Goal: Communication & Community: Answer question/provide support

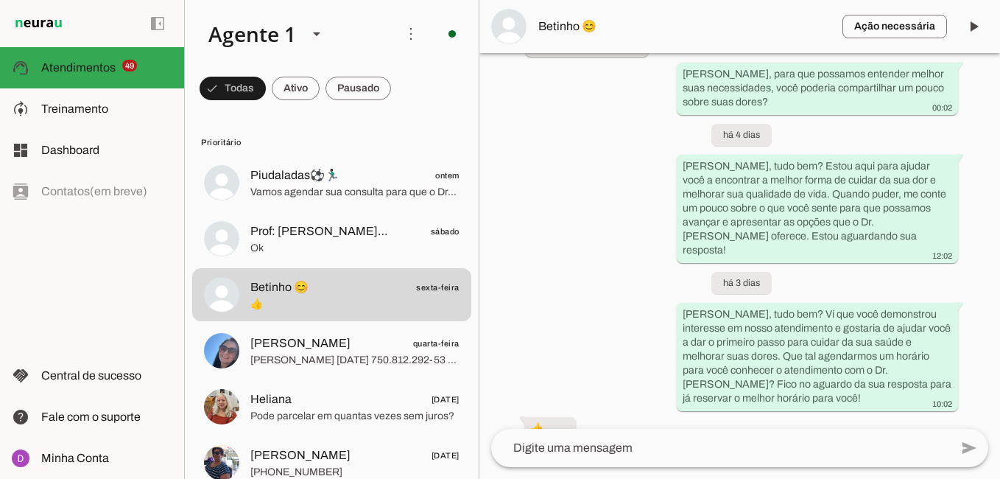
scroll to position [410, 0]
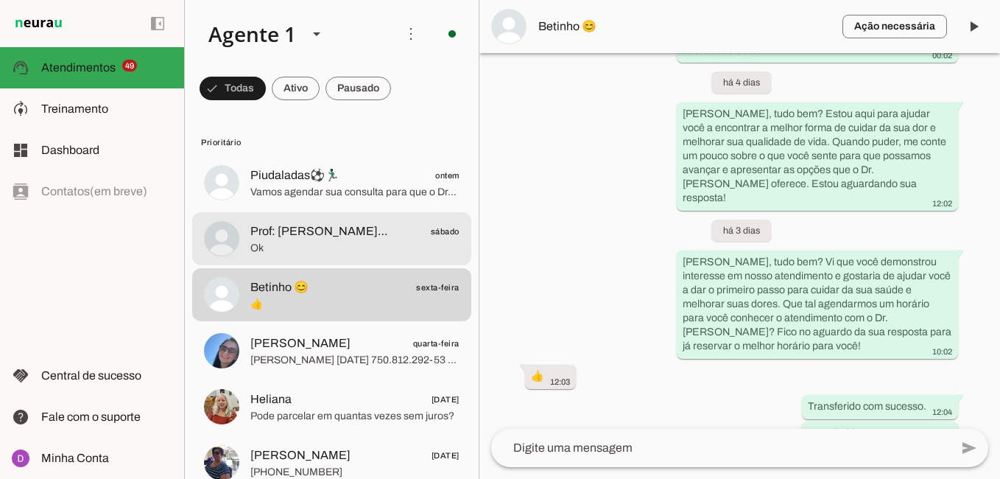
click at [306, 241] on span "Ok" at bounding box center [354, 248] width 209 height 15
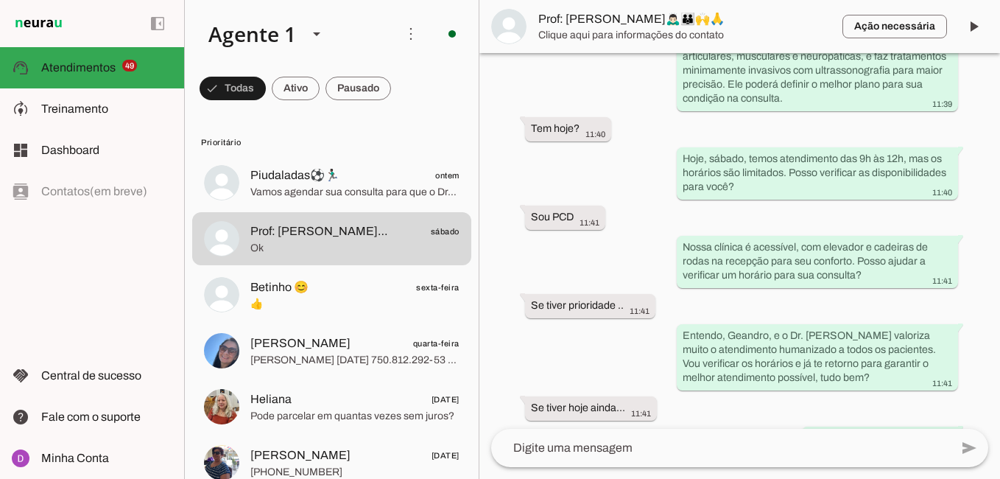
scroll to position [956, 0]
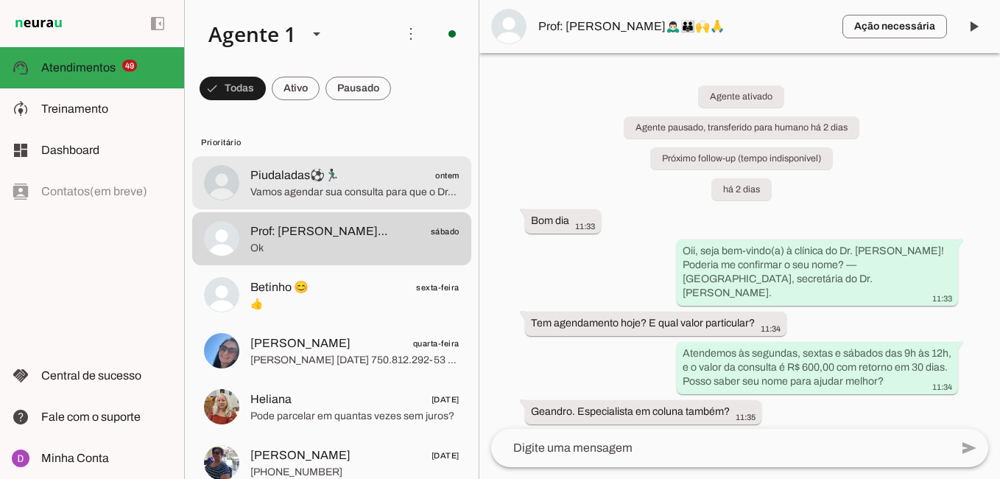
click at [328, 185] on span "Vamos agendar sua consulta para que o Dr. [PERSON_NAME] avalie seu caso e trace…" at bounding box center [354, 192] width 209 height 15
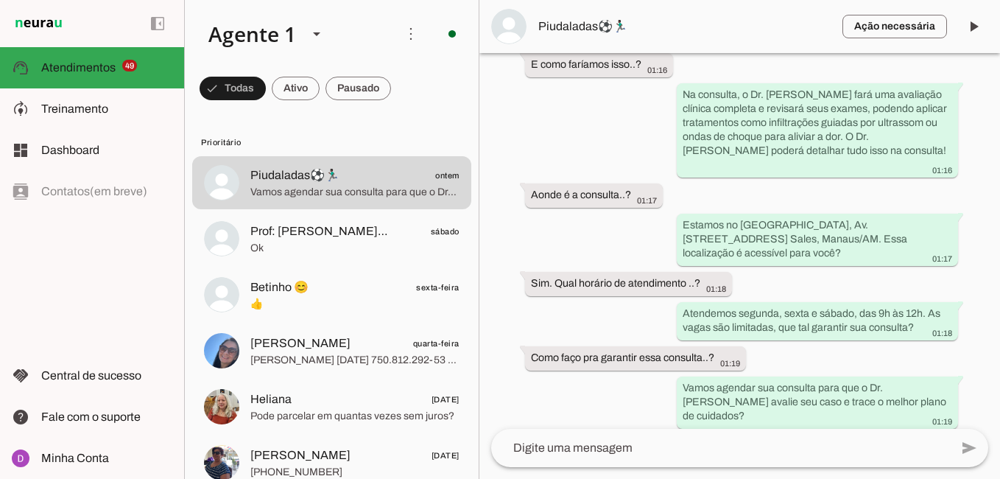
scroll to position [890, 0]
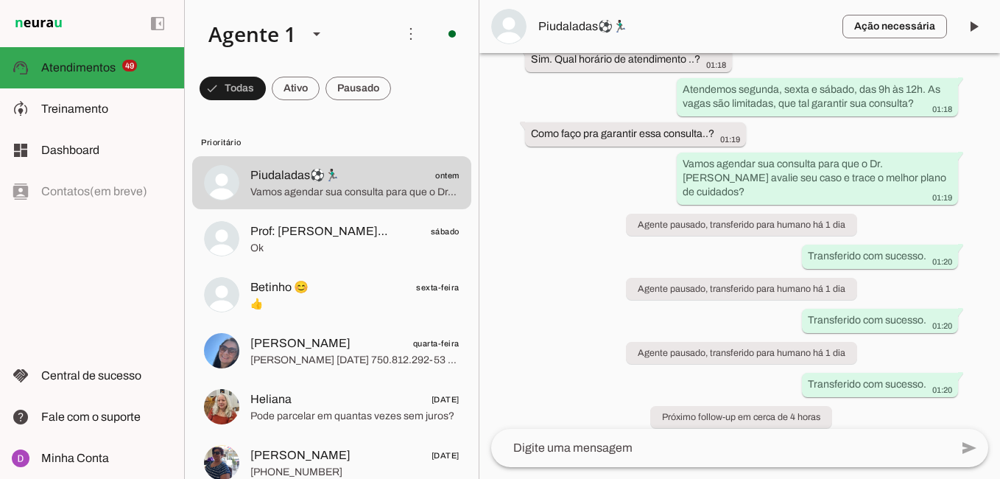
click at [680, 456] on div at bounding box center [720, 447] width 459 height 38
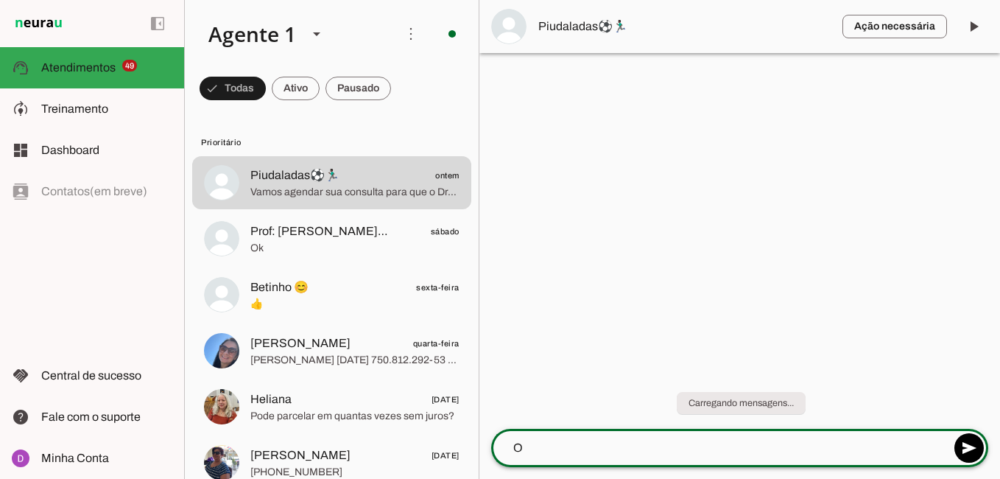
scroll to position [0, 0]
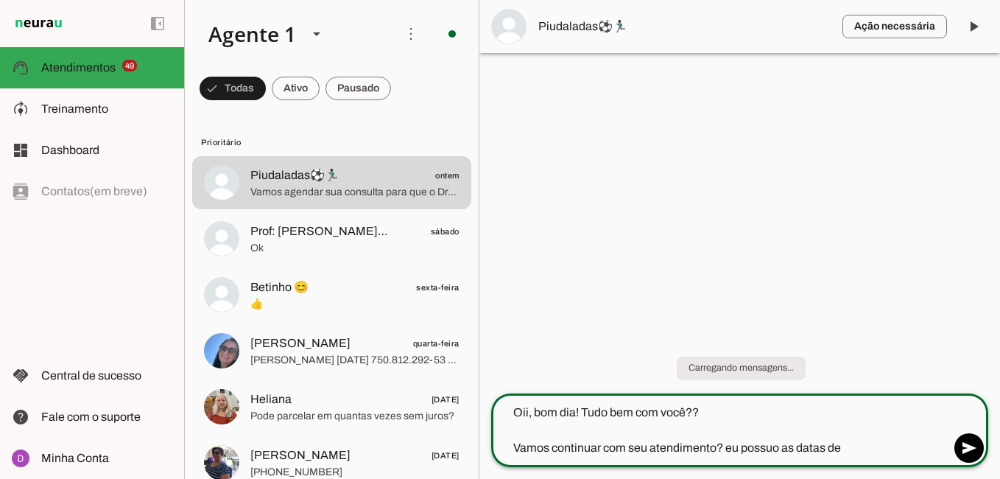
type textarea "Oii, bom dia! Tudo bem com você?? Vamos continuar com seu atendimento? eu possu…"
type md-outlined-text-field "Oii, bom dia! Tudo bem com você?? Vamos continuar com seu atendimento? eu possu…"
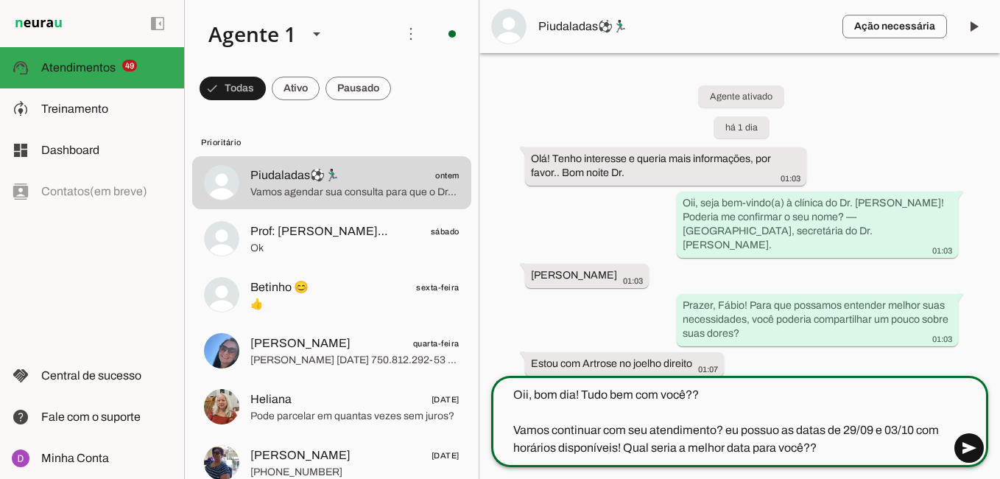
type textarea "Oii, bom dia! Tudo bem com você?? Vamos continuar com seu atendimento? eu possu…"
type md-outlined-text-field "Oii, bom dia! Tudo bem com você?? Vamos continuar com seu atendimento? eu possu…"
click at [975, 449] on span at bounding box center [968, 447] width 35 height 35
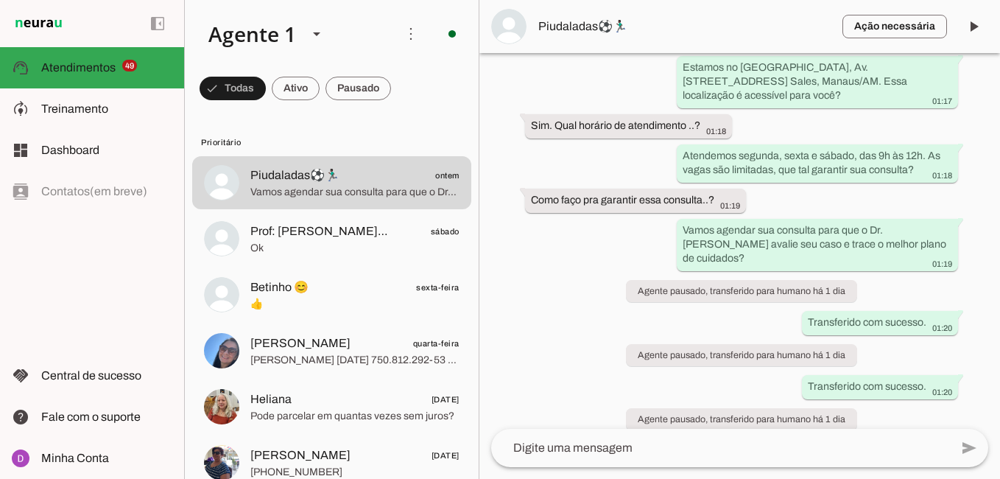
scroll to position [1009, 0]
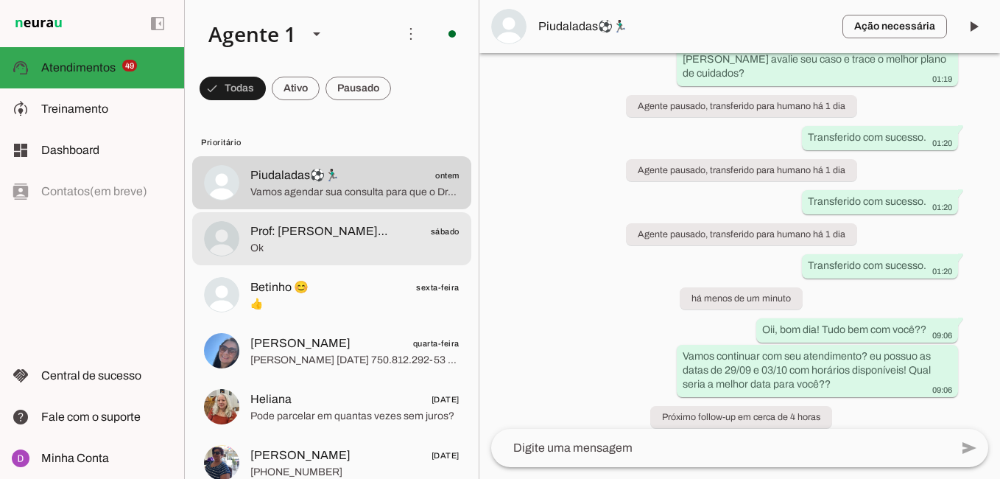
click at [304, 257] on md-item "Prof: [PERSON_NAME]🙇🏻‍♂️🧑‍🧑‍🧒🙌🙏 sábado Ok" at bounding box center [331, 238] width 279 height 53
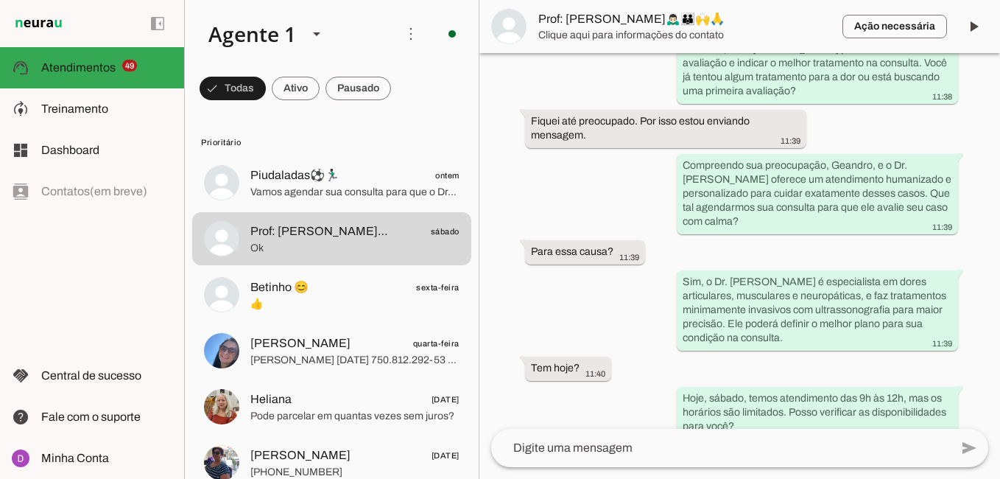
scroll to position [956, 0]
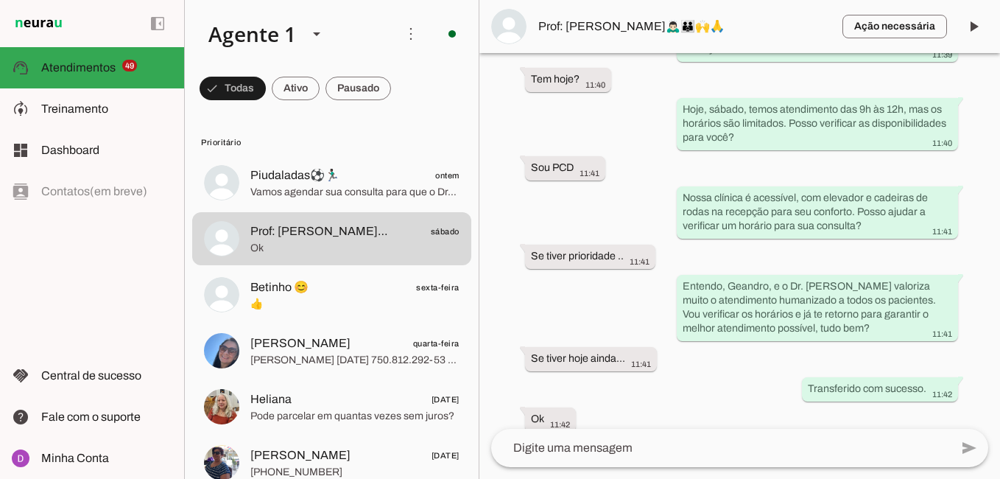
click at [631, 455] on textarea at bounding box center [720, 448] width 459 height 18
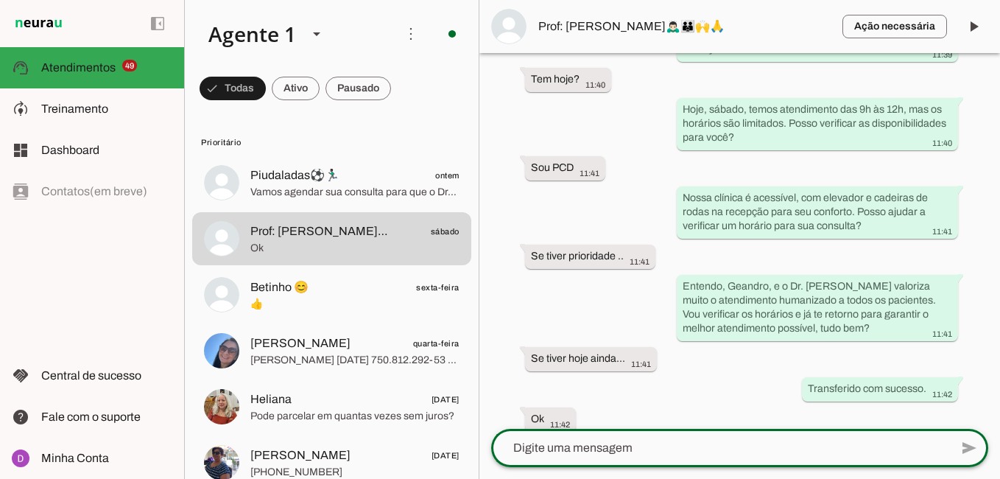
click at [632, 451] on textarea at bounding box center [720, 448] width 459 height 18
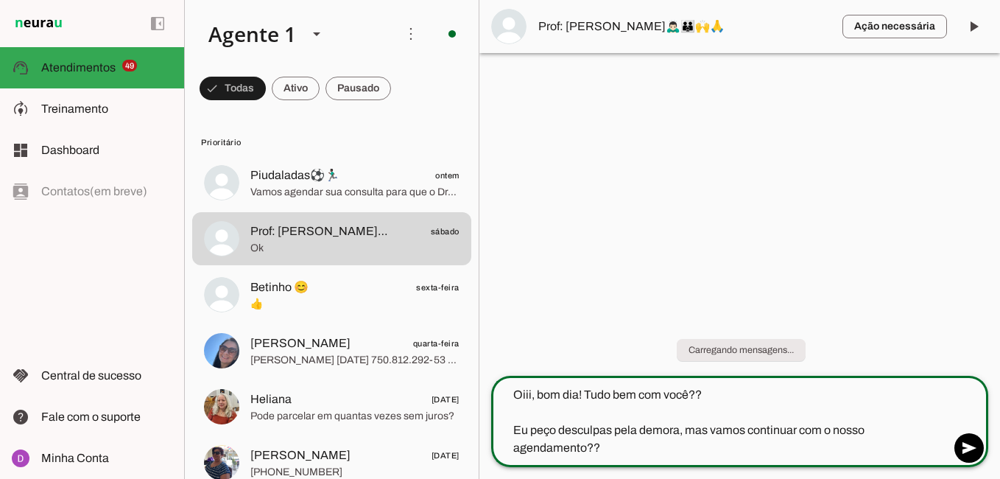
type textarea "Oiii, bom dia! Tudo bem com você?? Eu peço desculpas pela demora, mas vamos con…"
type md-outlined-text-field "Oiii, bom dia! Tudo bem com você?? Eu peço desculpas pela demora, mas vamos con…"
type textarea "Oiii, bom dia! Tudo bem com você?? Eu peço desculpas pela demora, mas vamos con…"
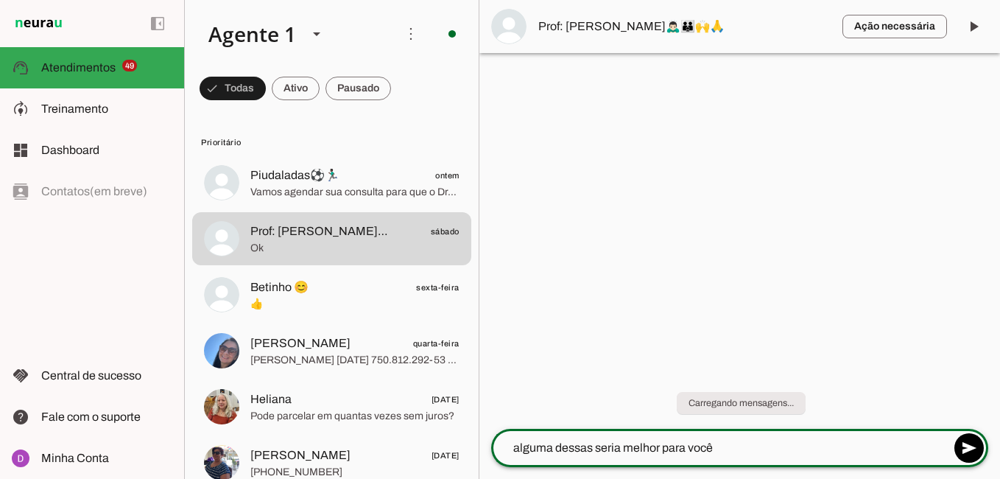
type textarea "alguma dessas seria melhor para você?"
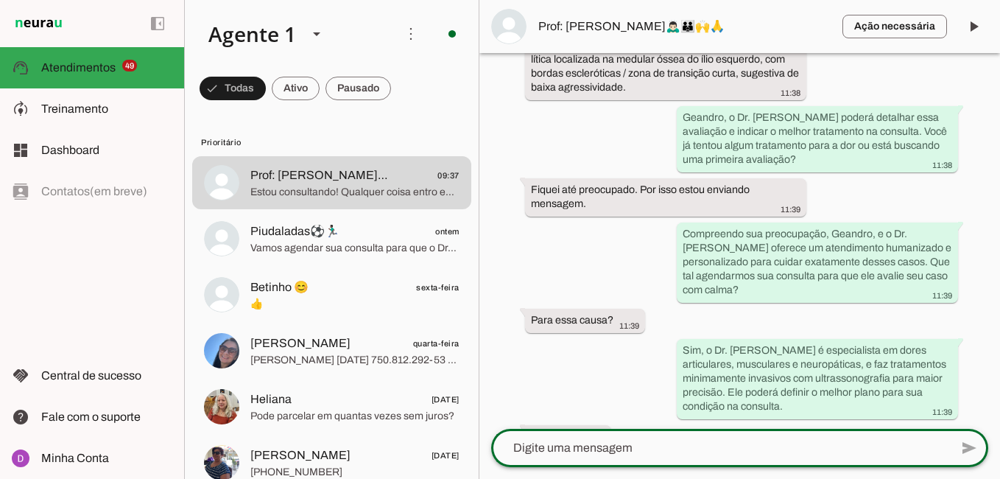
scroll to position [1145, 0]
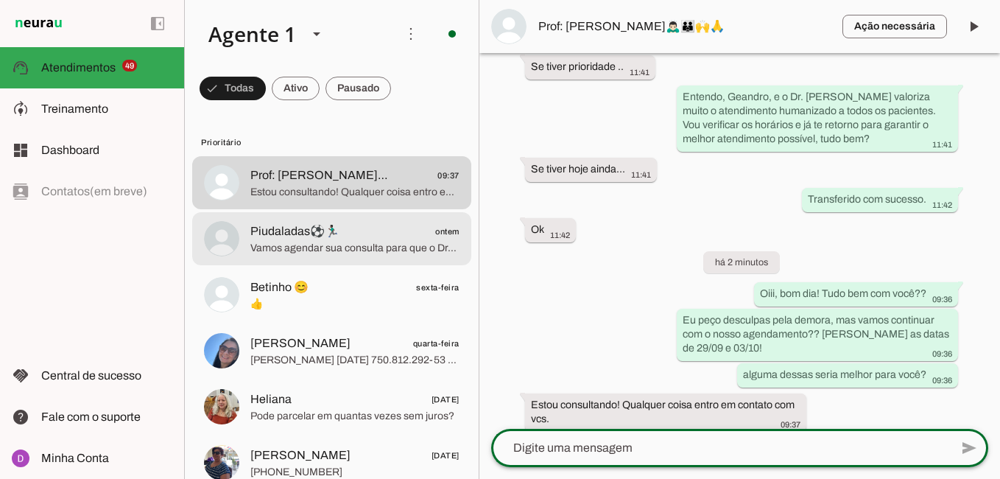
click at [362, 241] on span "Vamos agendar sua consulta para que o Dr. [PERSON_NAME] avalie seu caso e trace…" at bounding box center [354, 248] width 209 height 15
